Goal: Task Accomplishment & Management: Manage account settings

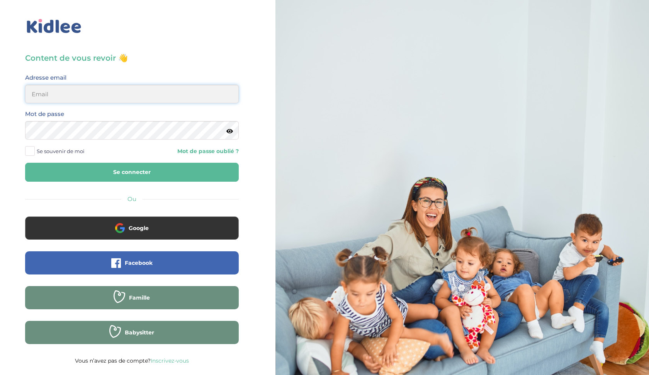
type input "ffna.laetitia@gmail.com"
click at [132, 172] on button "Se connecter" at bounding box center [132, 172] width 214 height 19
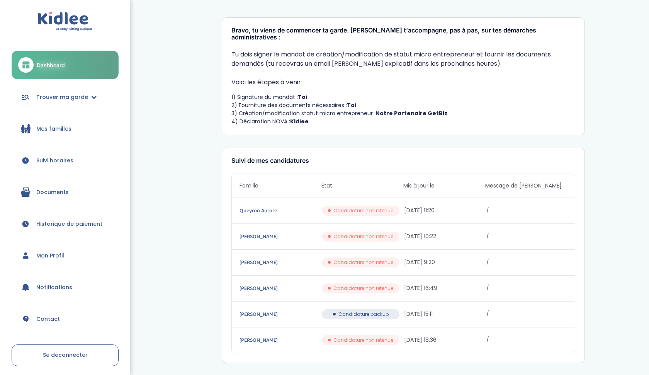
click at [47, 126] on span "Mes familles" at bounding box center [53, 129] width 35 height 8
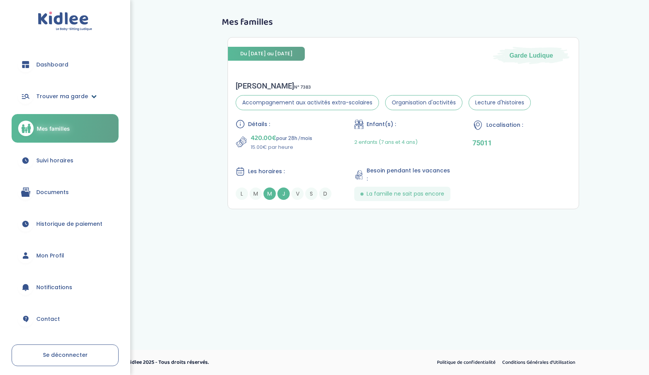
click at [49, 94] on span "Trouver ma garde" at bounding box center [62, 96] width 52 height 8
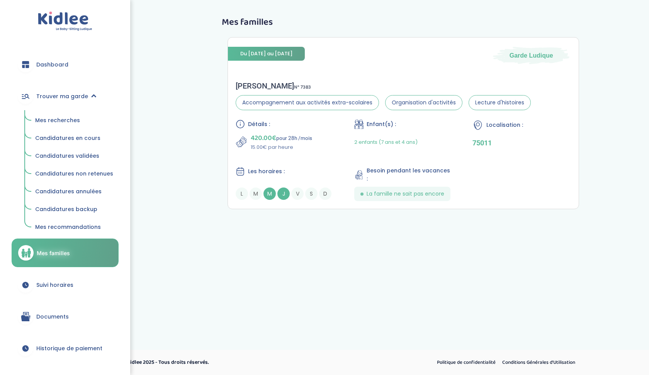
click at [48, 68] on span "Dashboard" at bounding box center [52, 65] width 32 height 8
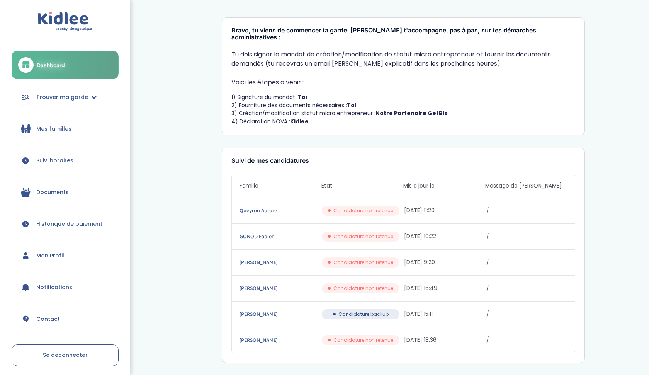
click at [48, 253] on span "Mon Profil" at bounding box center [50, 255] width 28 height 8
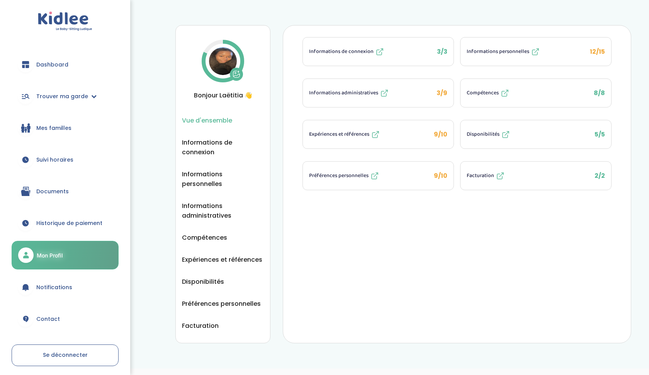
click at [71, 221] on span "Historique de paiement" at bounding box center [69, 223] width 66 height 8
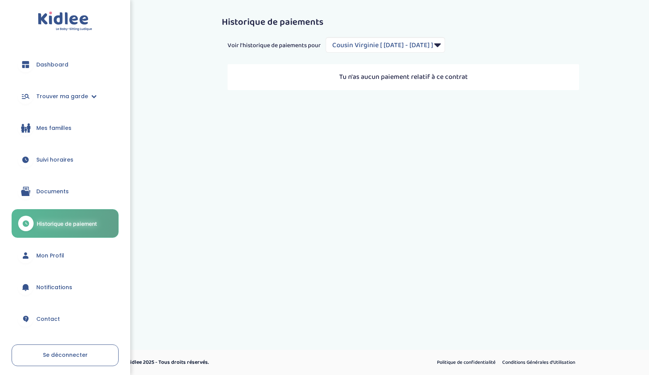
select select "2157"
click at [70, 97] on span "Trouver ma garde" at bounding box center [62, 96] width 52 height 8
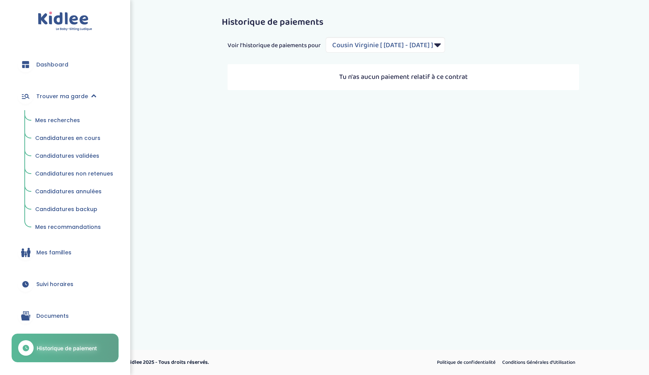
click at [56, 258] on link "Mes familles" at bounding box center [65, 252] width 107 height 28
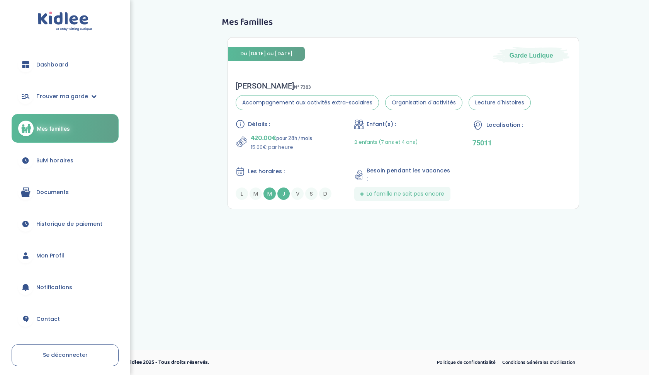
click at [56, 162] on span "Suivi horaires" at bounding box center [54, 160] width 37 height 8
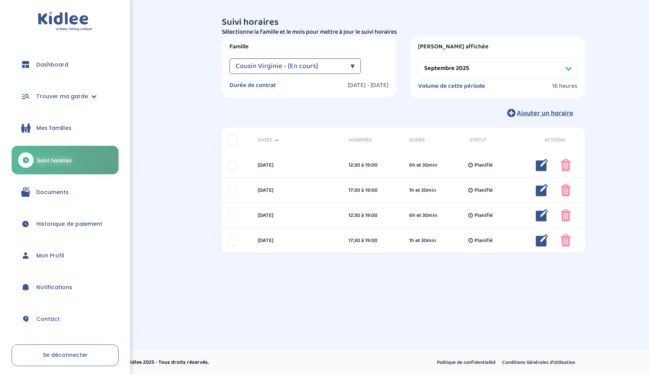
select select "septembre 2025"
click at [45, 66] on span "Dashboard" at bounding box center [52, 65] width 32 height 8
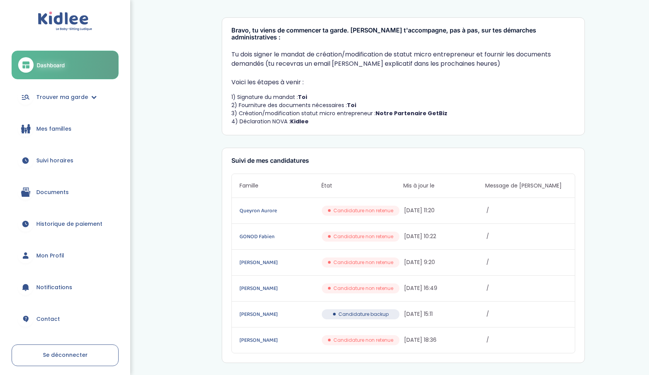
click at [49, 192] on span "Documents" at bounding box center [52, 192] width 32 height 8
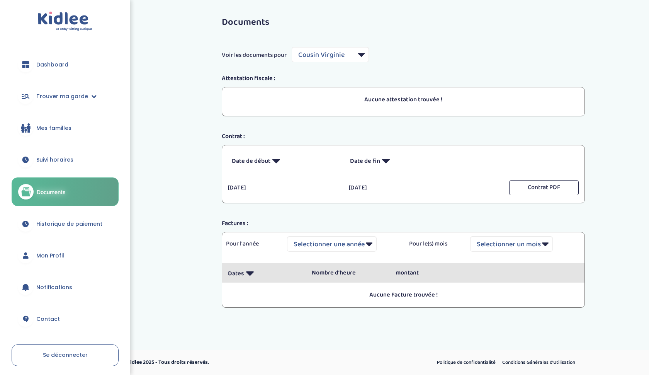
select select "7599"
click at [35, 59] on link "Dashboard" at bounding box center [65, 65] width 107 height 28
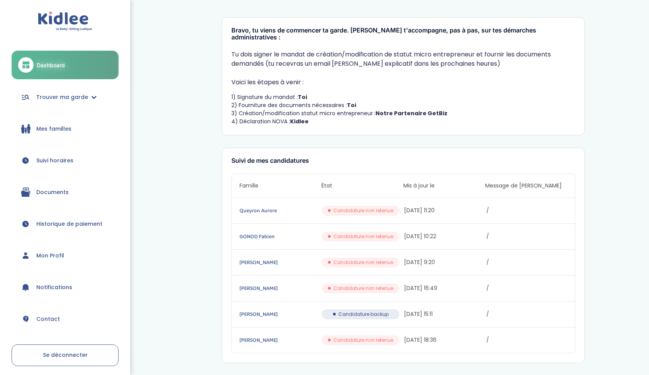
click at [62, 162] on span "Suivi horaires" at bounding box center [54, 160] width 37 height 8
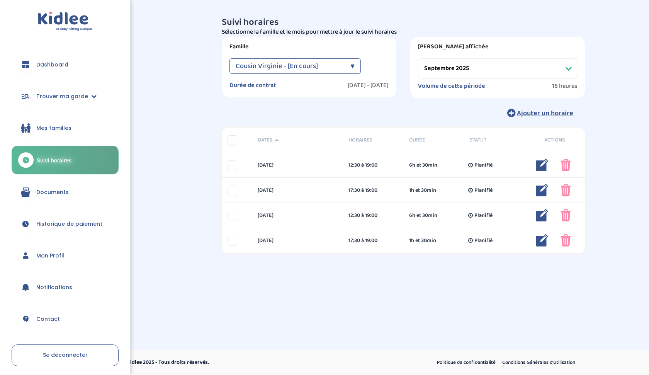
select select "septembre 2025"
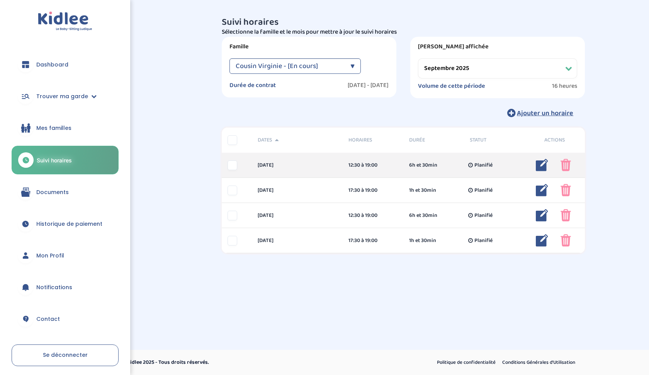
click at [541, 166] on img at bounding box center [542, 165] width 12 height 12
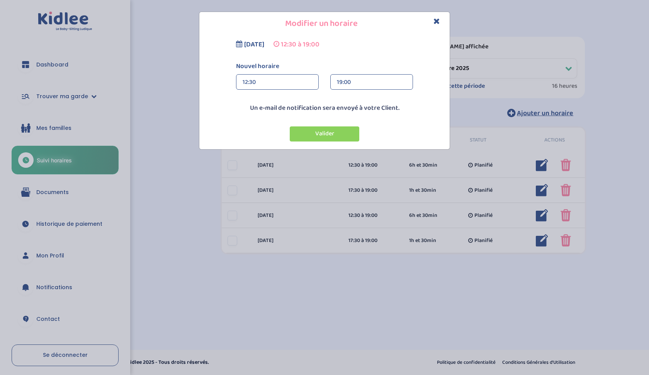
click at [247, 80] on div "12:30" at bounding box center [278, 82] width 70 height 15
click at [250, 112] on div "11:30" at bounding box center [277, 113] width 82 height 19
click at [437, 24] on icon "Close" at bounding box center [436, 21] width 7 height 8
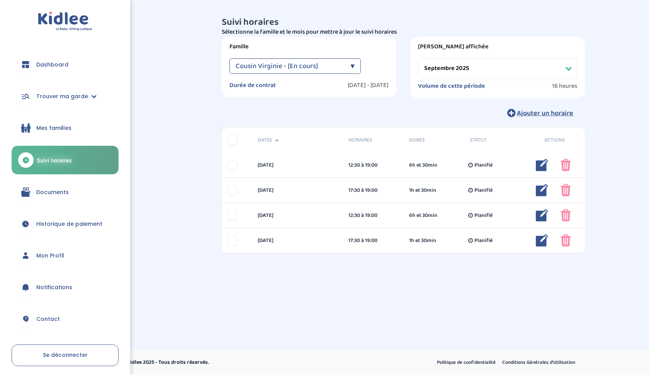
click at [48, 125] on span "Mes familles" at bounding box center [53, 128] width 35 height 8
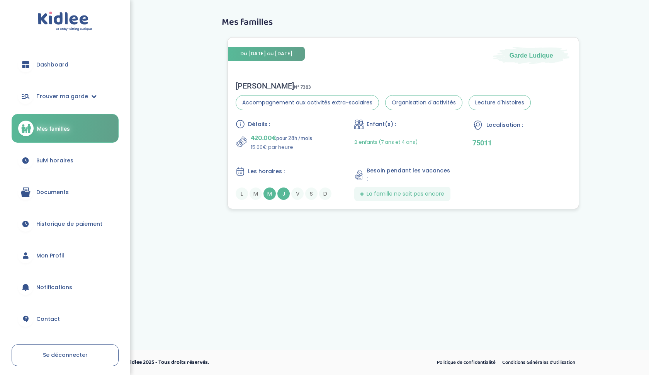
click at [365, 132] on div "Enfant(s) : 2 enfants (7 ans et 4 ans)" at bounding box center [403, 135] width 98 height 32
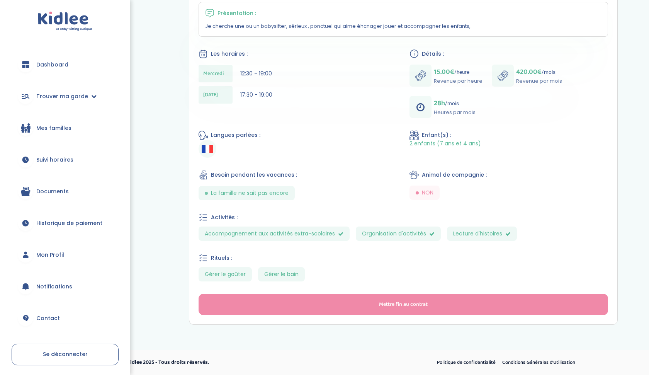
scroll to position [157, 0]
